Goal: Task Accomplishment & Management: Manage account settings

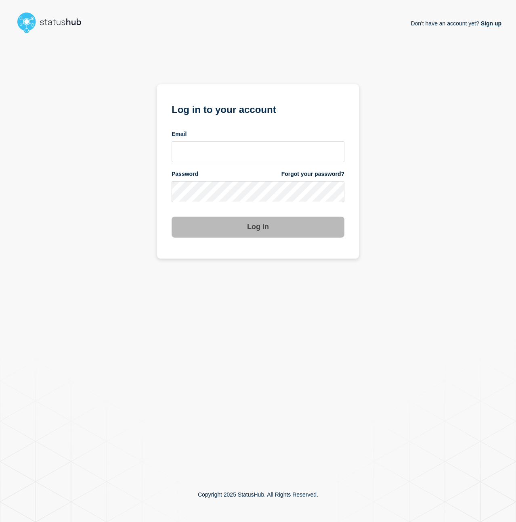
click at [214, 174] on div "Password Forgot your password?" at bounding box center [258, 174] width 173 height 8
click at [211, 160] on input "email input" at bounding box center [258, 151] width 173 height 21
click at [209, 153] on input "[PERSON_NAME][EMAIL_ADDRESS][PERSON_NAME][DOMAIN_NAME]" at bounding box center [258, 151] width 173 height 21
click at [225, 151] on input "[PERSON_NAME][EMAIL_ADDRESS][PERSON_NAME][DOMAIN_NAME]" at bounding box center [258, 151] width 173 height 21
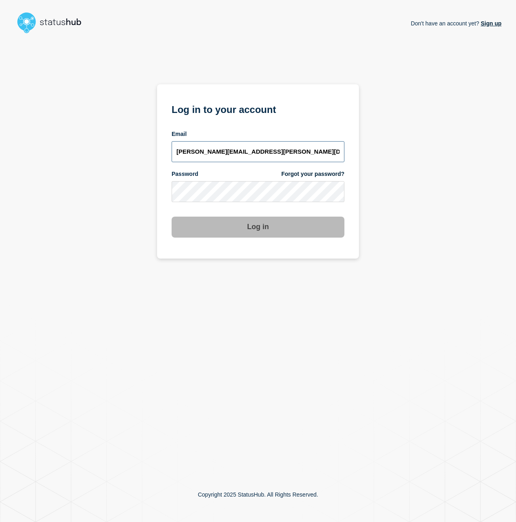
type input "[PERSON_NAME][EMAIL_ADDRESS][PERSON_NAME][DOMAIN_NAME]"
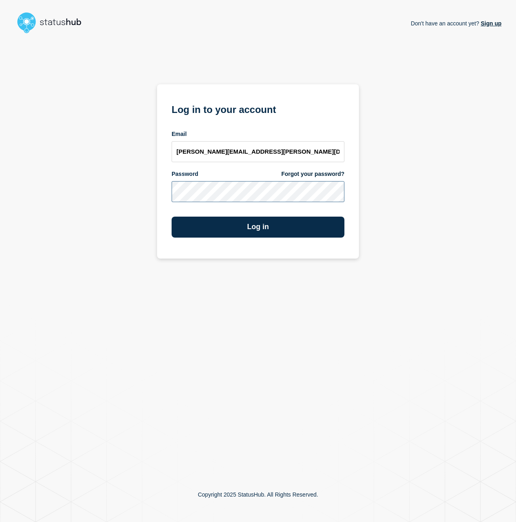
click at [172, 217] on button "Log in" at bounding box center [258, 227] width 173 height 21
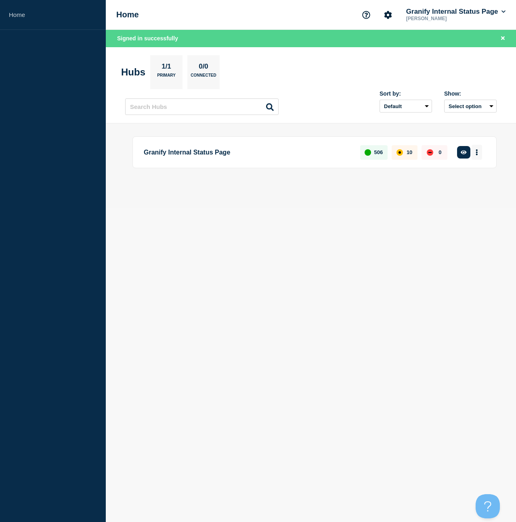
click at [475, 153] on button "More actions" at bounding box center [476, 152] width 10 height 15
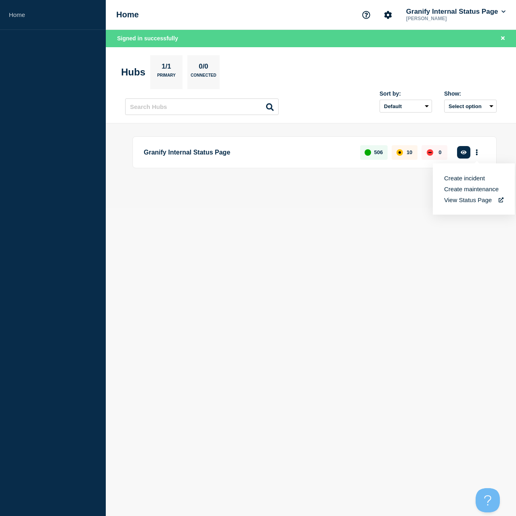
click at [459, 177] on button "Create incident" at bounding box center [464, 178] width 41 height 7
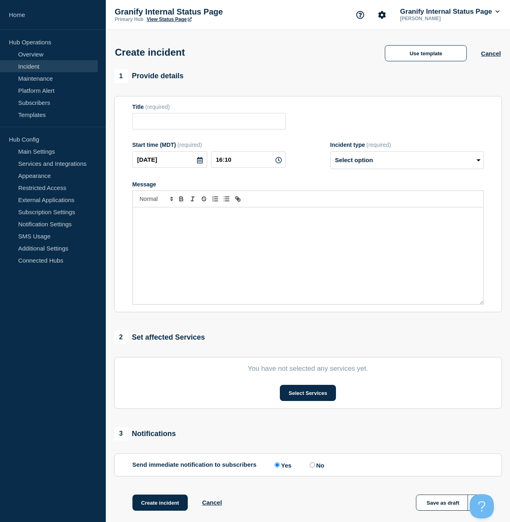
click at [405, 66] on div "Create incident Use template Cancel" at bounding box center [308, 50] width 404 height 40
click at [402, 58] on button "Use template" at bounding box center [426, 53] width 82 height 16
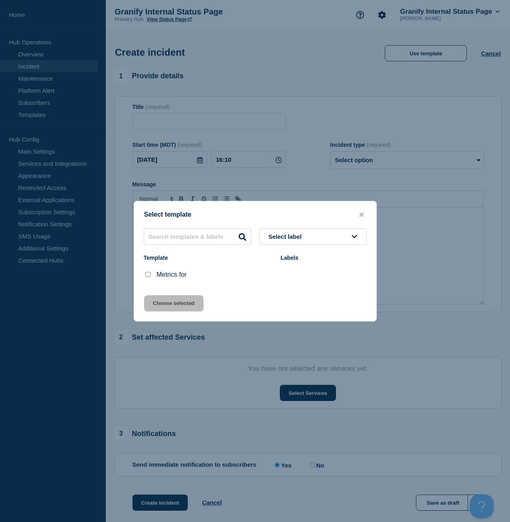
click at [147, 277] on input "Metrics for checkbox" at bounding box center [147, 274] width 5 height 5
checkbox input "true"
click at [159, 299] on button "Choose selected" at bounding box center [173, 303] width 59 height 16
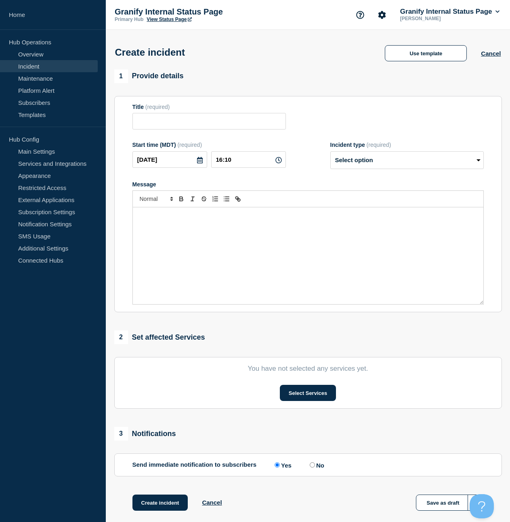
type input "Metrics for"
select select "monitoring"
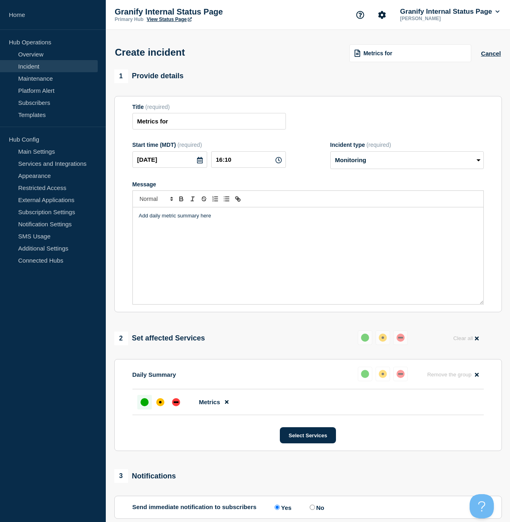
click at [239, 235] on div "Add daily metric summary here" at bounding box center [308, 255] width 350 height 97
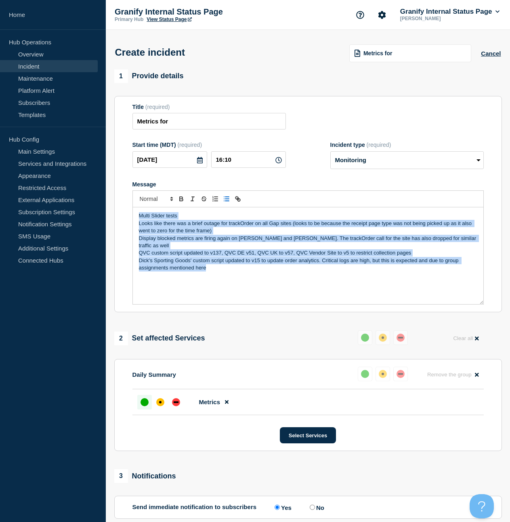
click at [226, 203] on icon "Toggle bulleted list" at bounding box center [226, 198] width 7 height 7
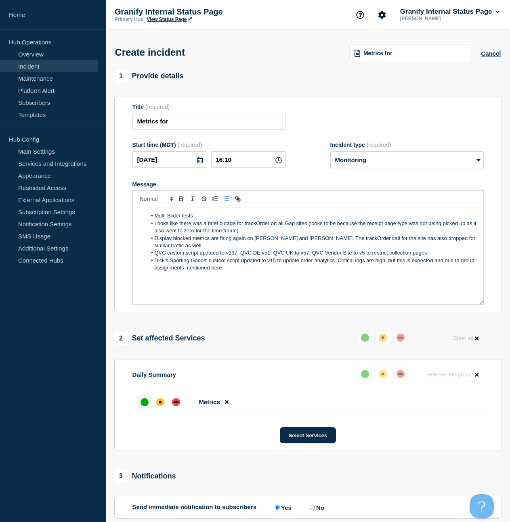
click at [193, 220] on li "Multi Slider tests" at bounding box center [312, 215] width 331 height 7
drag, startPoint x: 194, startPoint y: 222, endPoint x: 151, endPoint y: 223, distance: 43.2
click at [151, 220] on li "Multi Slider tests" at bounding box center [312, 215] width 331 height 7
click at [214, 268] on li "Dick's Sporting Goods' custom script updated to v15 to update order analytics. …" at bounding box center [312, 264] width 331 height 15
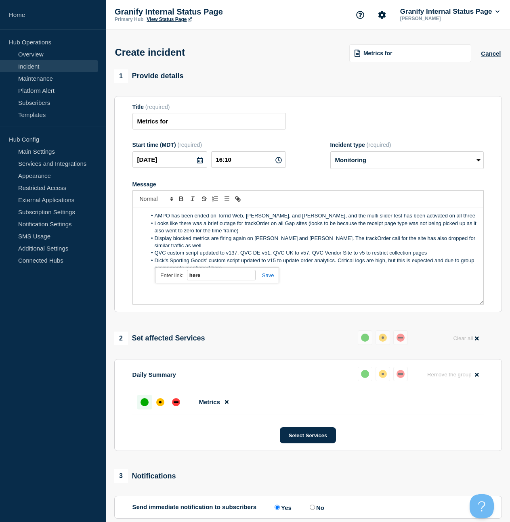
paste input "ttps://bazaarvoice.slack.com/archives/C08QN62T5NY/p1755122754447949?thread_ts=1…"
type input "https://bazaarvoice.slack.com/archives/C08QN62T5NY/p1755122754447949?thread_ts=…"
click at [345, 281] on div "AMPO has been ended on Torrid Web, Ballard, and Kendra Scott, and the multi sli…" at bounding box center [308, 255] width 350 height 97
click at [153, 220] on li "AMPO has been ended on Torrid Web, Ballard, and Kendra Scott, and the multi sli…" at bounding box center [312, 215] width 331 height 7
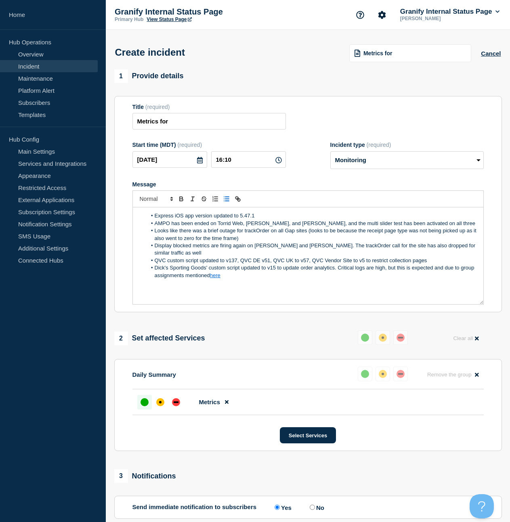
click at [410, 241] on li "Looks like there was a brief outage for trackOrder on all Gap sites (looks to b…" at bounding box center [312, 234] width 331 height 15
click at [262, 264] on li "QVC custom script updated to v137, QVC DE v51, QVC UK to v57, QVC Vendor Site t…" at bounding box center [312, 260] width 331 height 7
click at [396, 261] on li "QVC custom script updated to v137, QVC DE to v51, QVC UK to v57, QVC Vendor Sit…" at bounding box center [312, 260] width 331 height 7
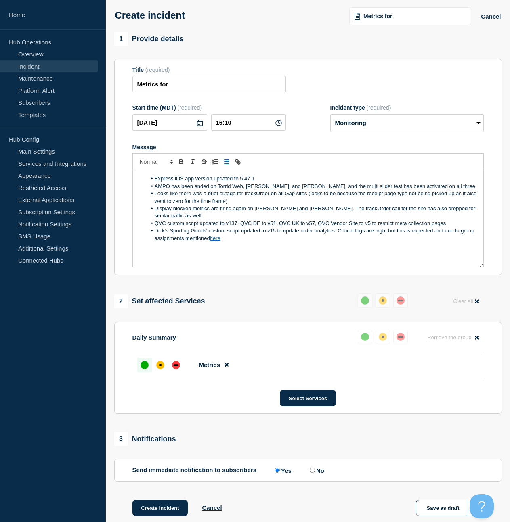
scroll to position [68, 0]
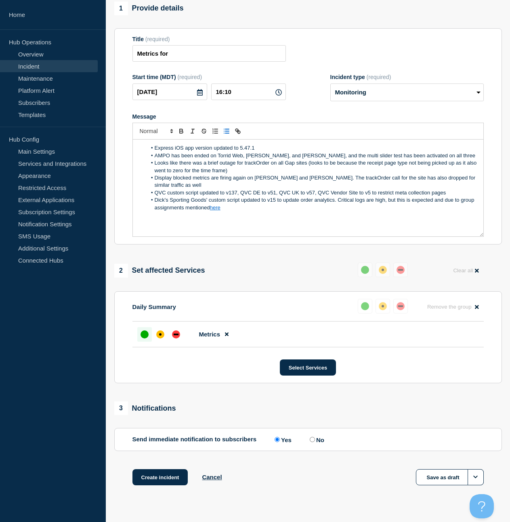
click at [409, 170] on li "Looks like there was a brief outage for trackOrder on all Gap sites (looks to b…" at bounding box center [312, 166] width 331 height 15
click at [163, 486] on button "Create incident" at bounding box center [160, 477] width 56 height 16
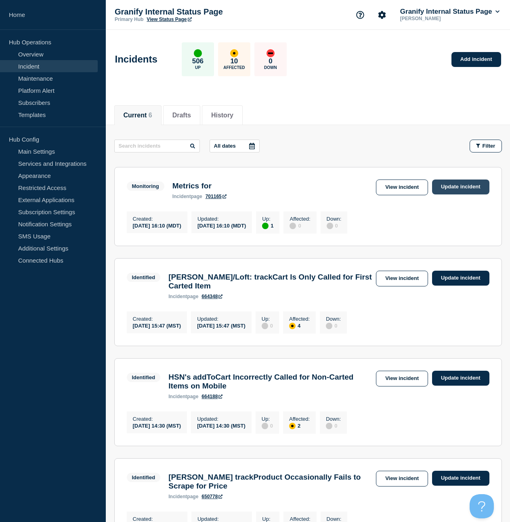
click at [444, 188] on link "Update incident" at bounding box center [460, 187] width 57 height 15
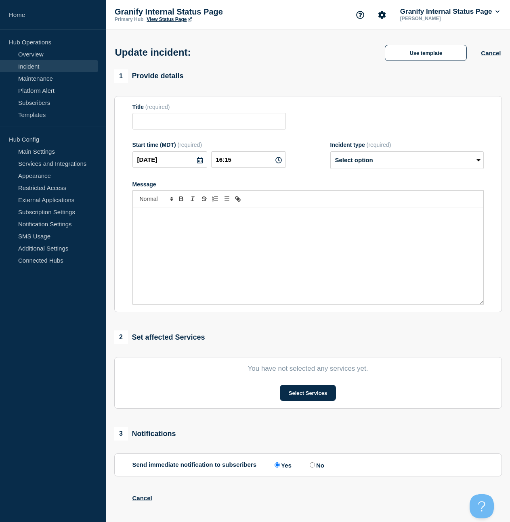
type input "Metrics for"
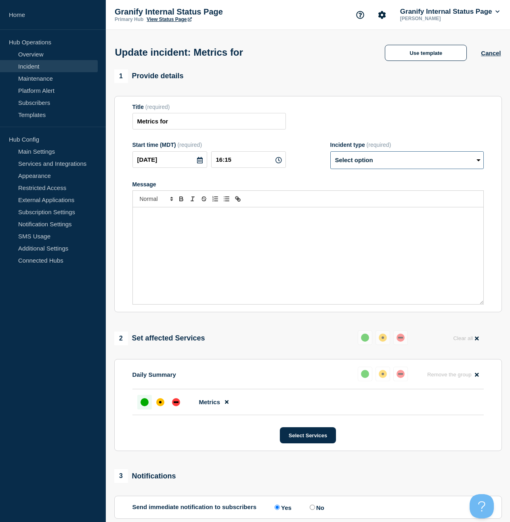
click at [414, 164] on select "Select option Investigating Identified Monitoring Resolved" at bounding box center [406, 160] width 153 height 18
select select "resolved"
click at [330, 157] on select "Select option Investigating Identified Monitoring Resolved" at bounding box center [406, 160] width 153 height 18
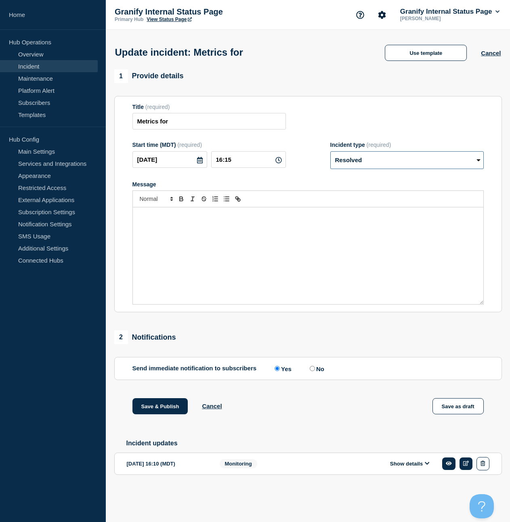
scroll to position [1, 0]
click at [310, 371] on input "No" at bounding box center [312, 368] width 5 height 5
radio input "true"
radio input "false"
click at [149, 412] on button "Save & Publish" at bounding box center [160, 406] width 56 height 16
